Goal: Task Accomplishment & Management: Complete application form

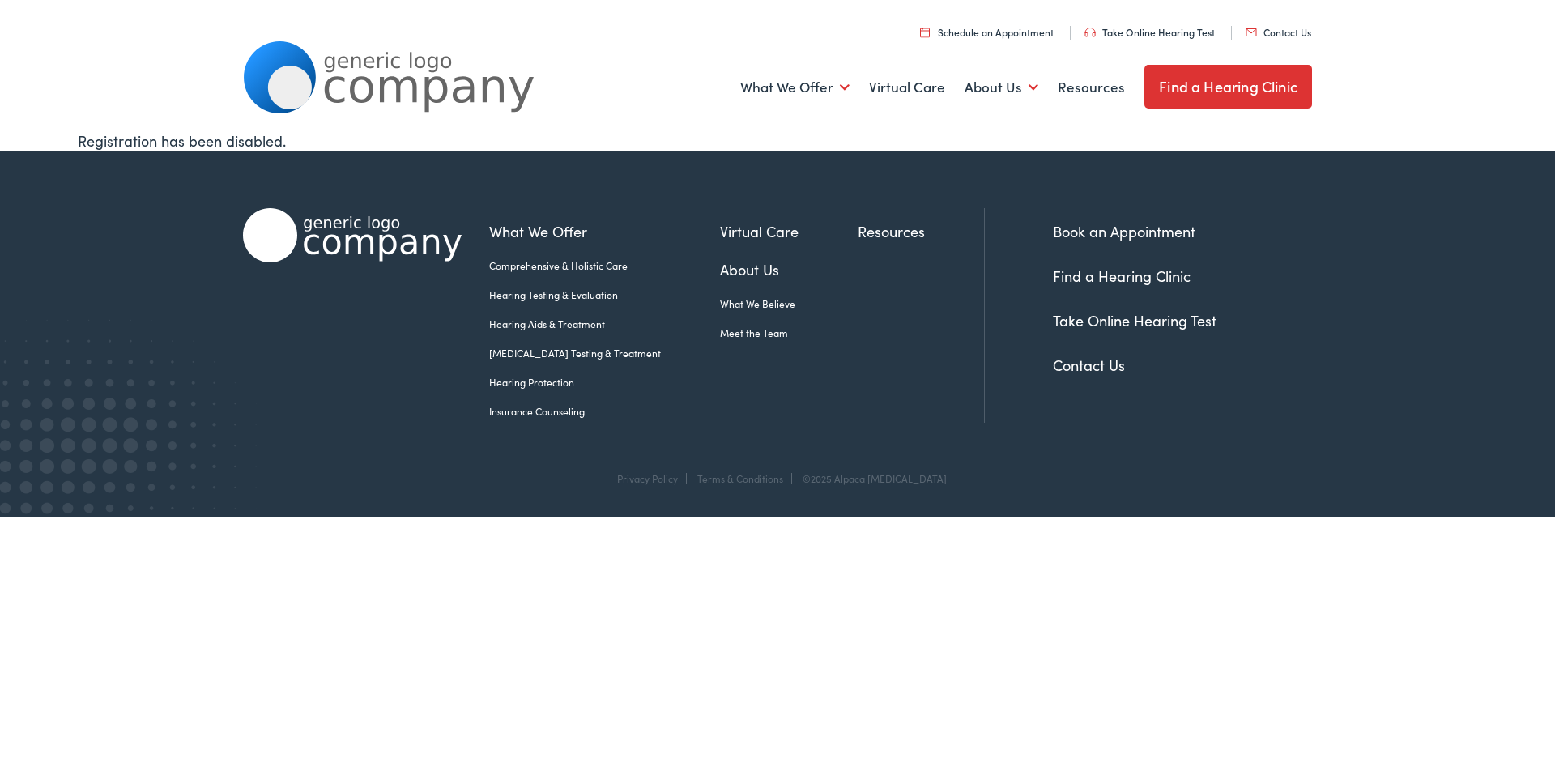
click at [376, 173] on div "What We Offer Comprehensive & Holistic Care Hearing Testing & Evaluation Hearin…" at bounding box center [778, 310] width 1069 height 320
